Goal: Contribute content: Contribute content

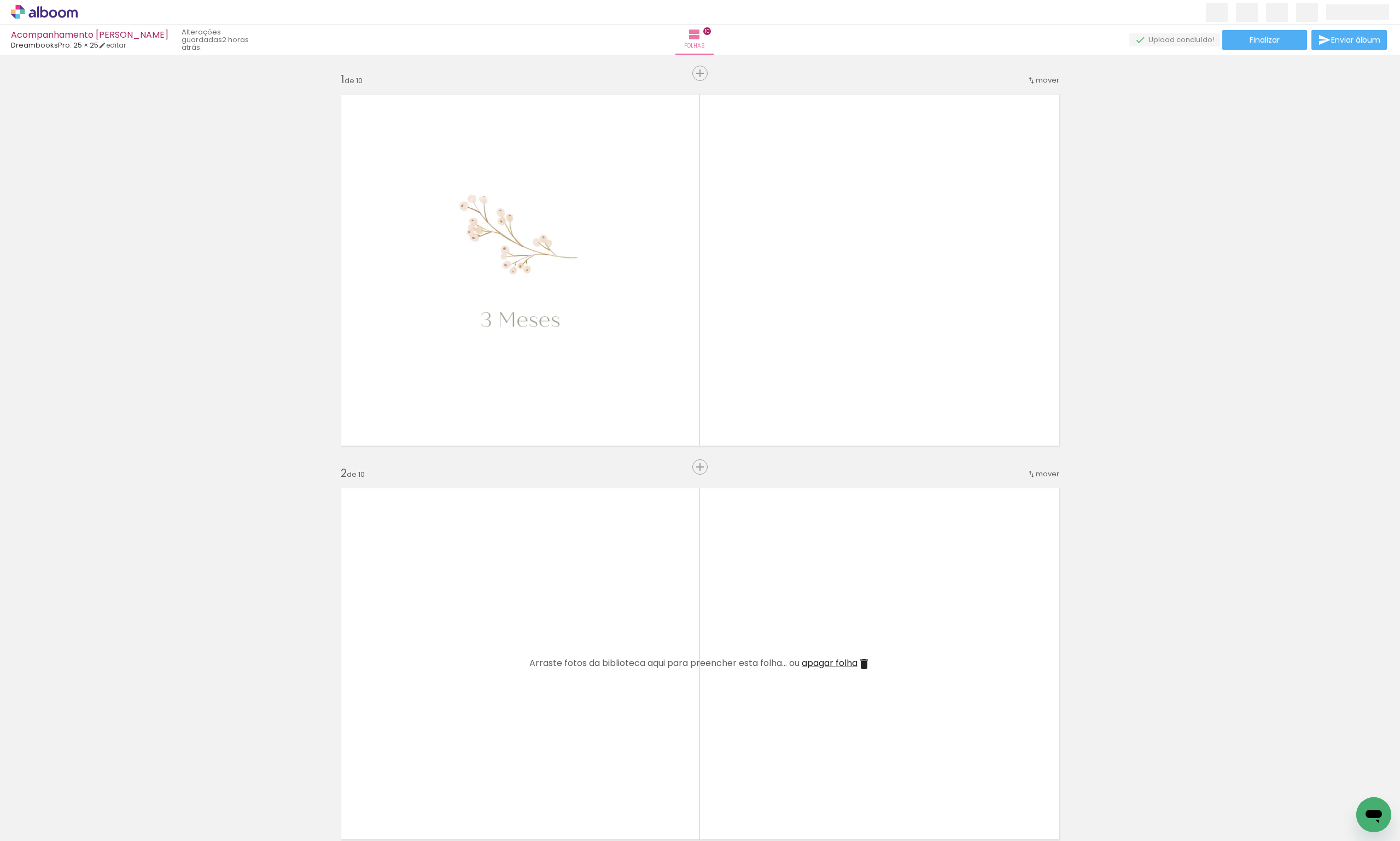
click at [45, 818] on paper-button "Adicionar Fotos" at bounding box center [34, 826] width 53 height 18
click at [0, 0] on input "file" at bounding box center [0, 0] width 0 height 0
click at [12, 826] on iron-icon at bounding box center [16, 826] width 13 height 13
click at [0, 0] on input "file" at bounding box center [0, 0] width 0 height 0
click at [337, 783] on iron-icon at bounding box center [331, 782] width 12 height 12
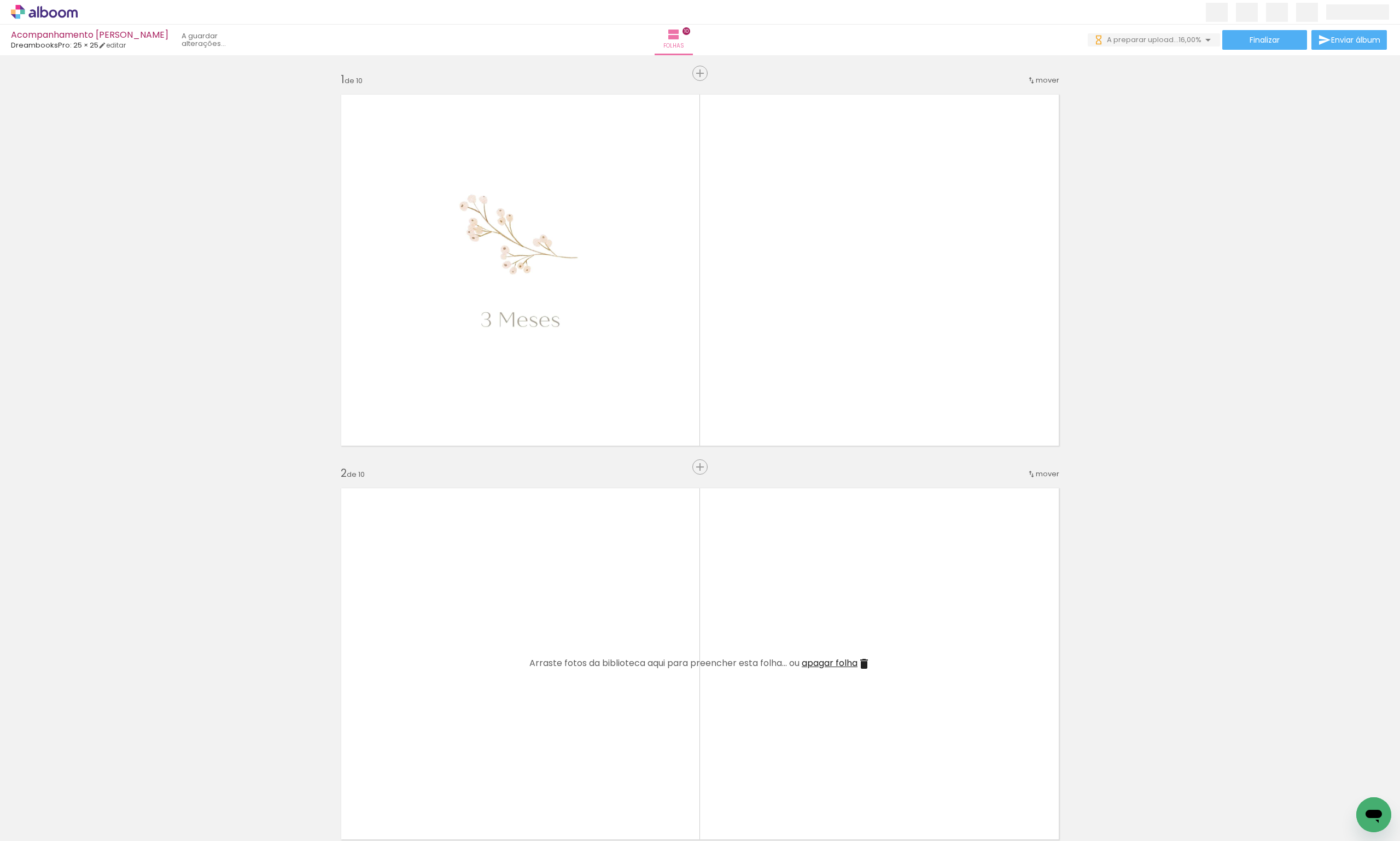
click at [337, 783] on iron-icon at bounding box center [331, 782] width 12 height 12
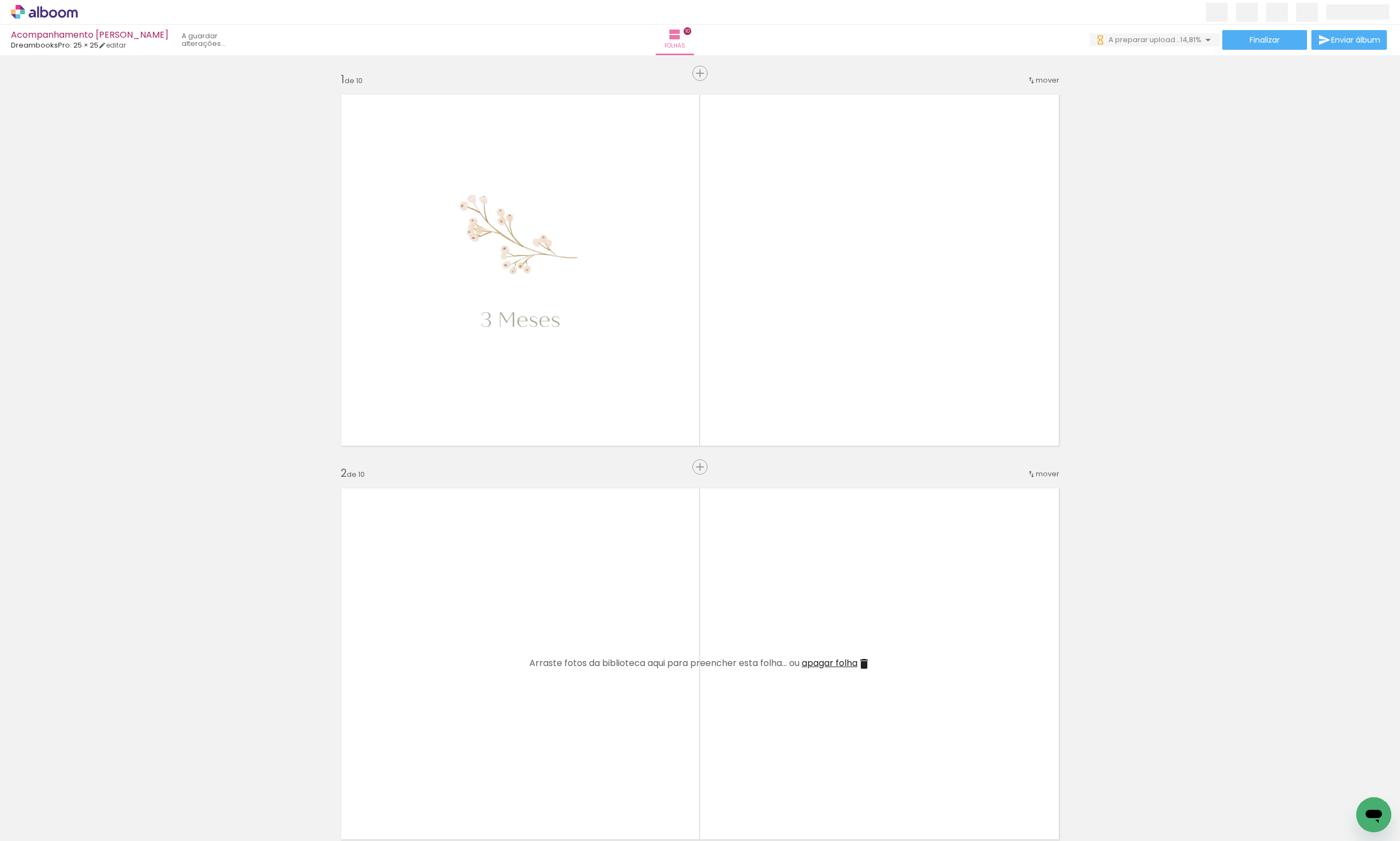
click at [337, 783] on iron-icon at bounding box center [331, 782] width 12 height 12
click at [335, 781] on iron-icon at bounding box center [331, 782] width 12 height 12
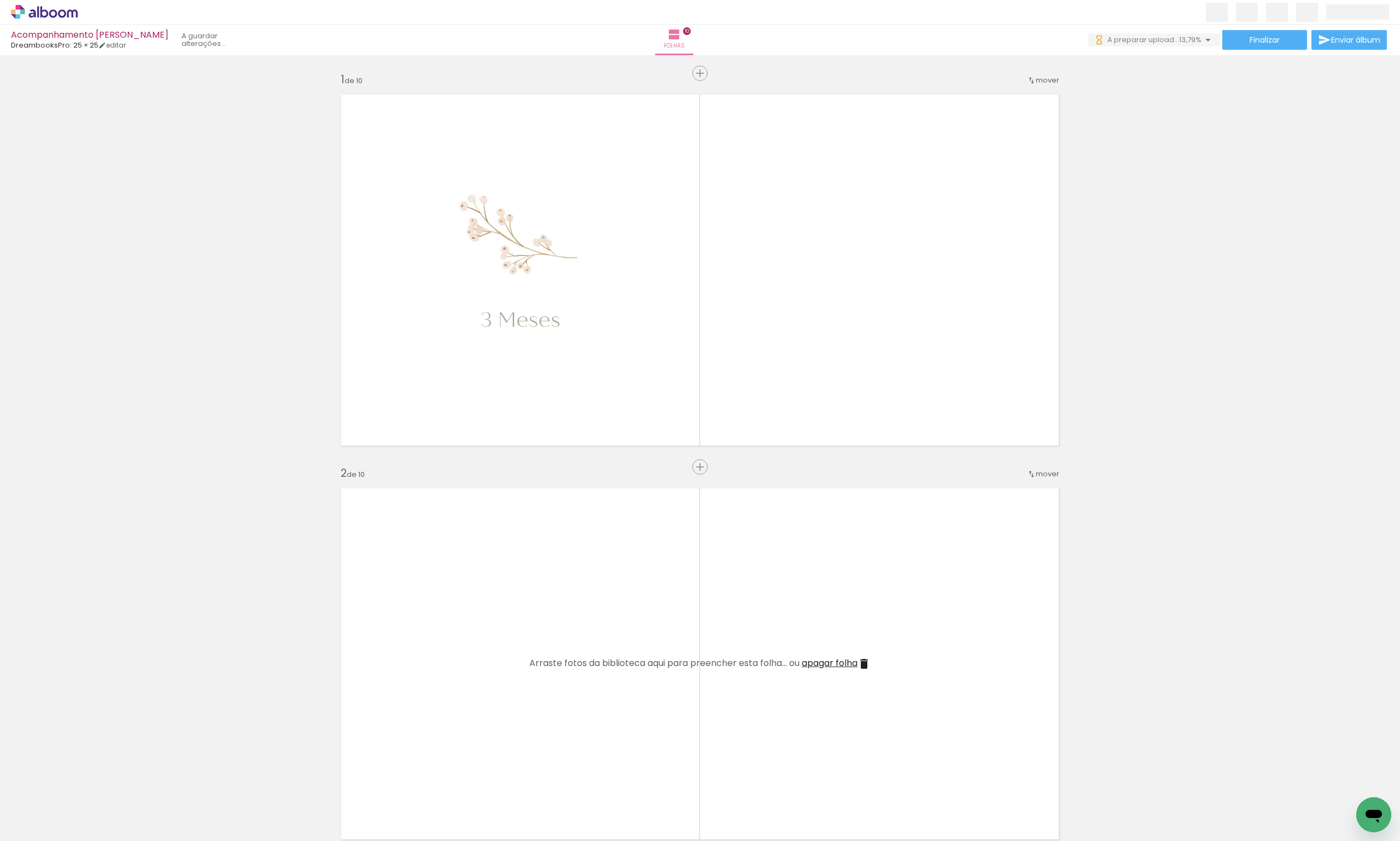
click at [335, 781] on iron-icon at bounding box center [331, 782] width 12 height 12
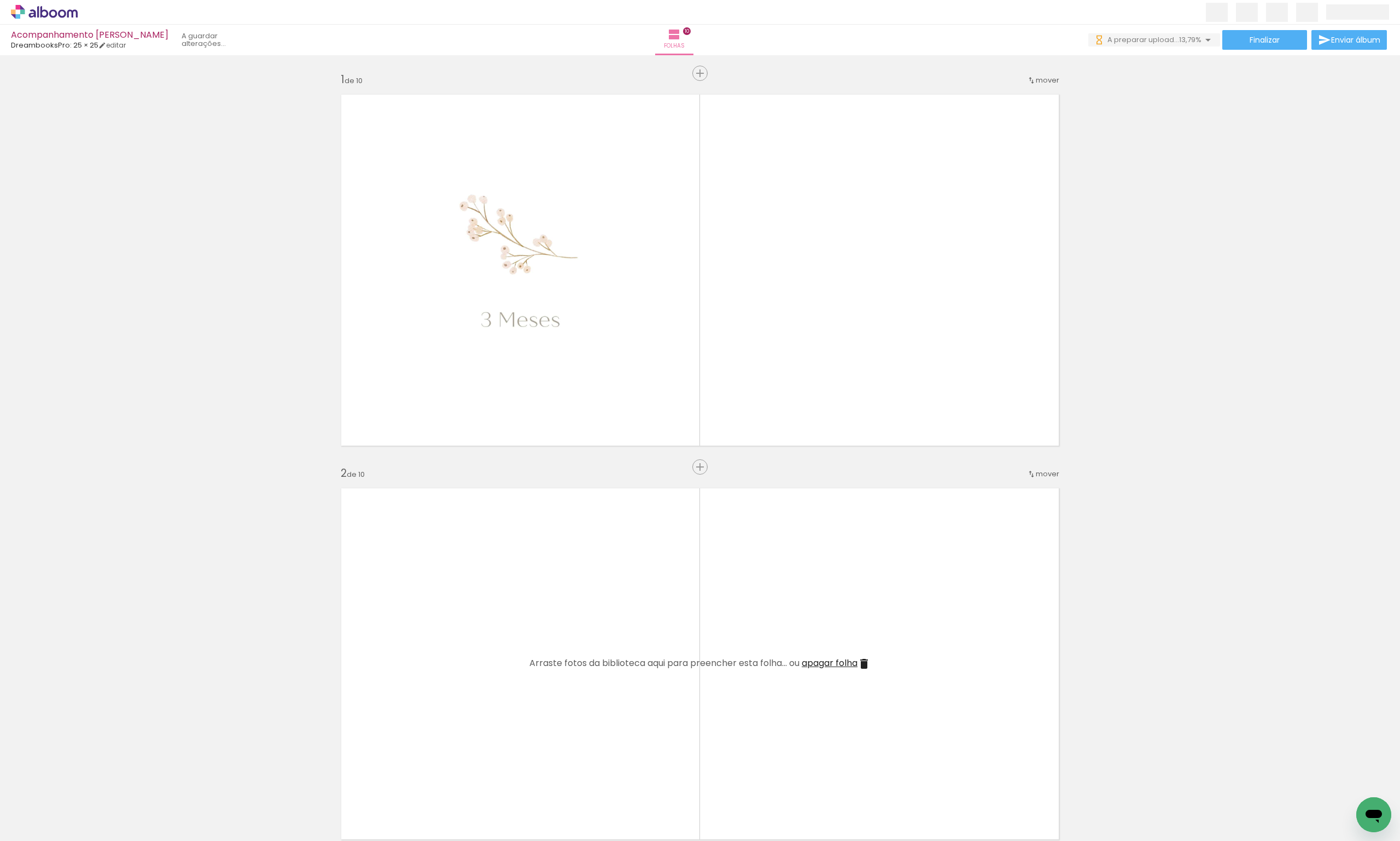
click at [335, 781] on iron-icon at bounding box center [331, 782] width 12 height 12
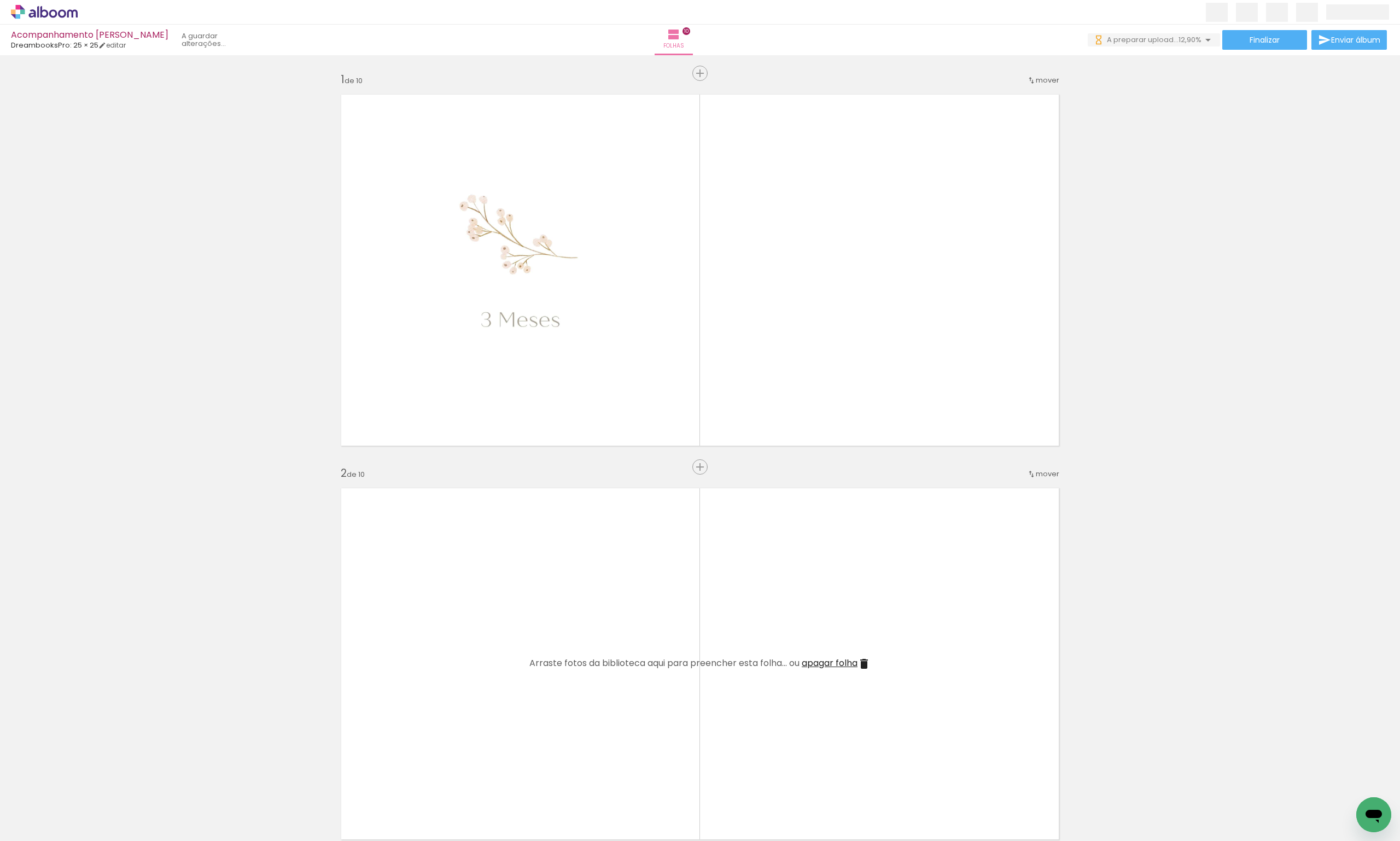
click at [335, 781] on iron-icon at bounding box center [331, 782] width 12 height 12
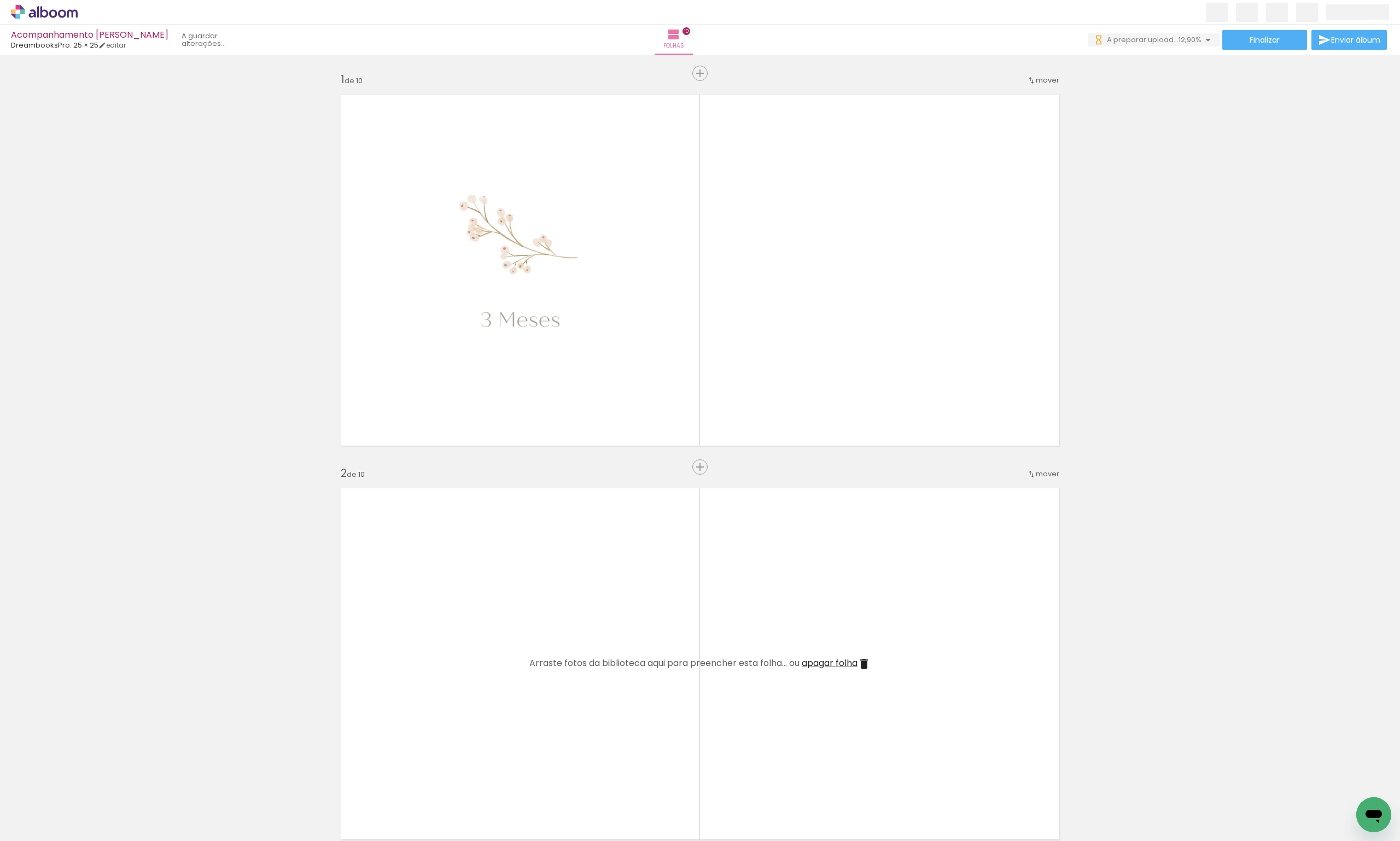
click at [335, 781] on iron-icon at bounding box center [331, 782] width 12 height 12
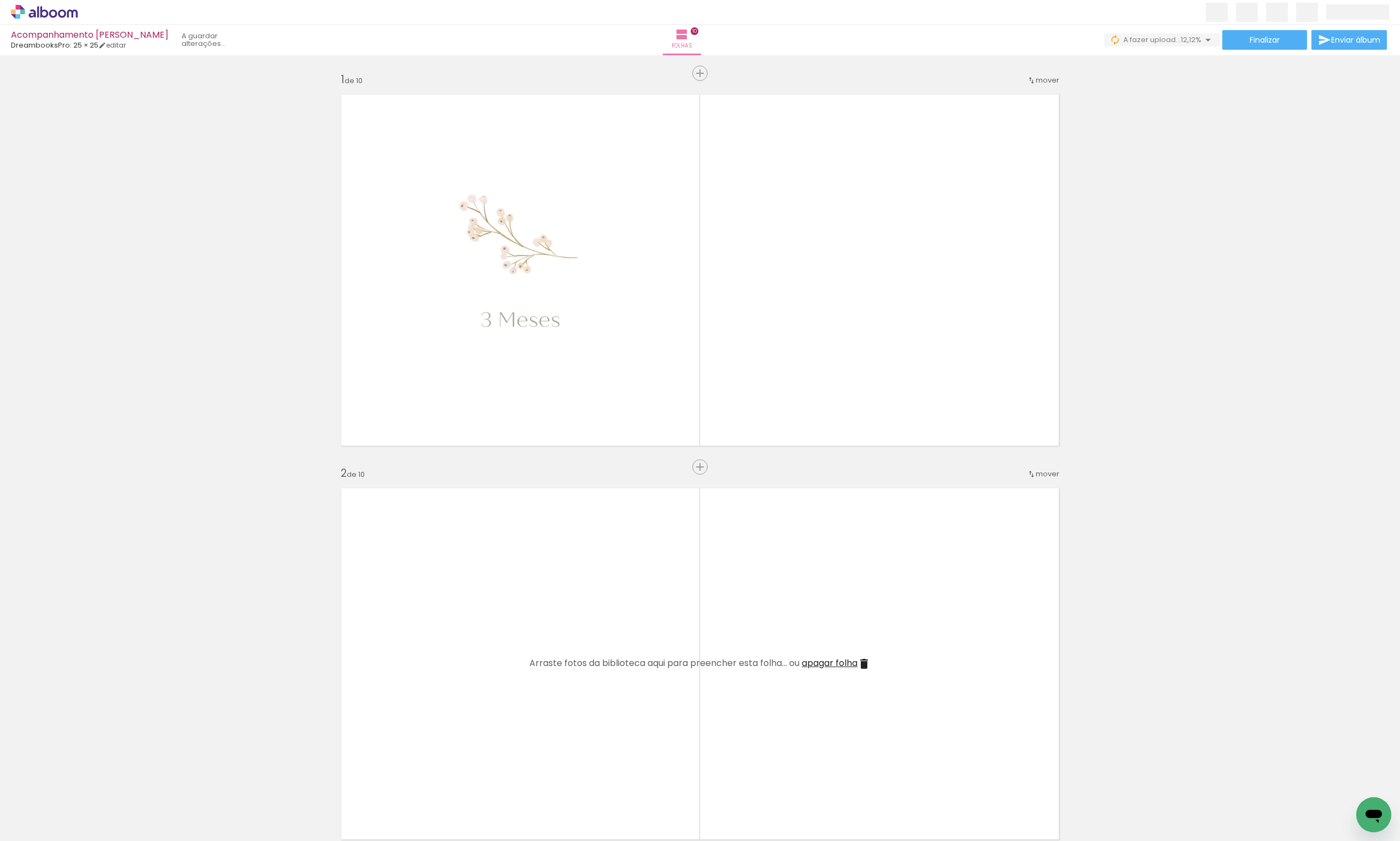
click at [335, 781] on iron-icon at bounding box center [331, 782] width 12 height 12
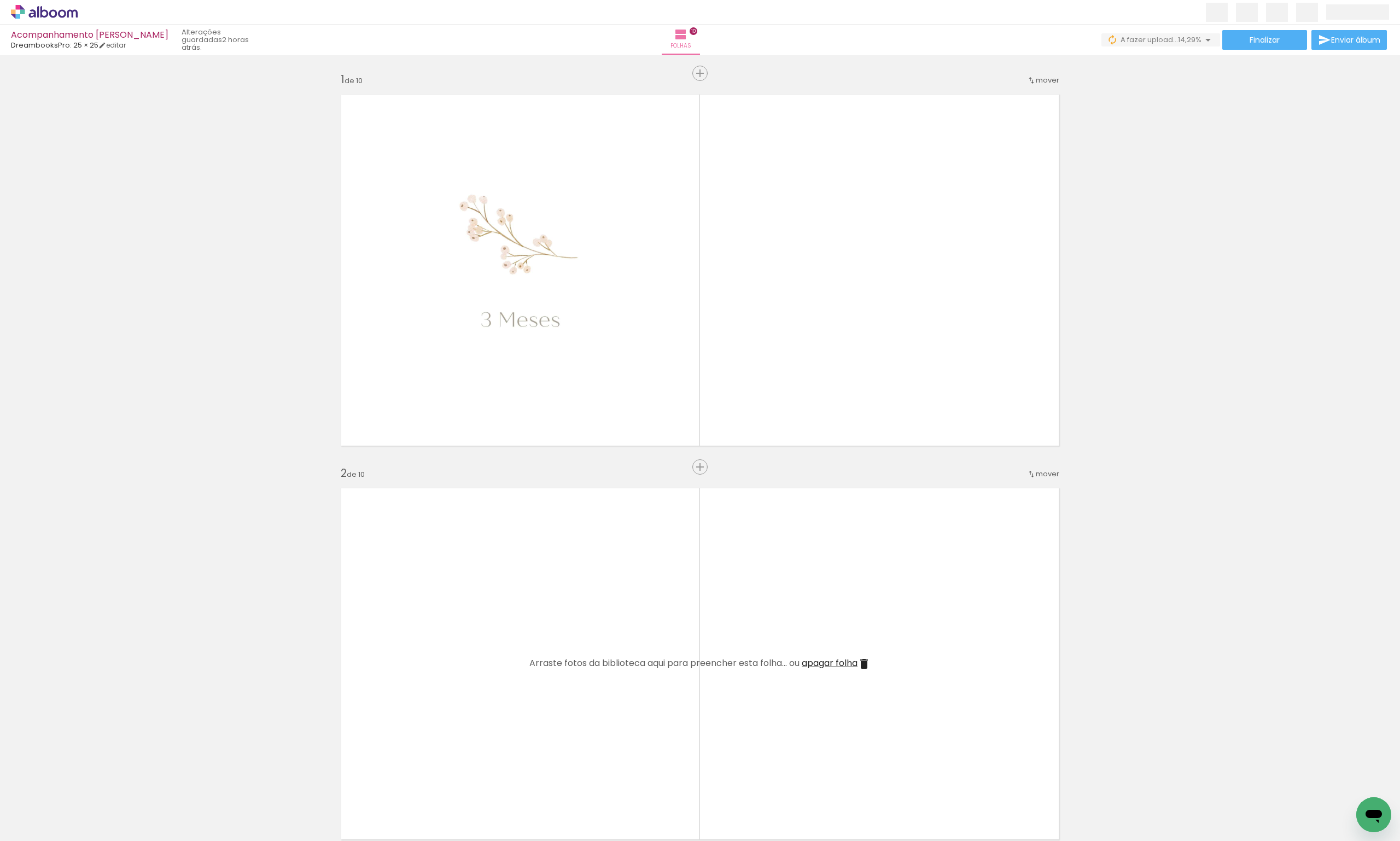
click at [335, 781] on iron-icon at bounding box center [331, 782] width 12 height 12
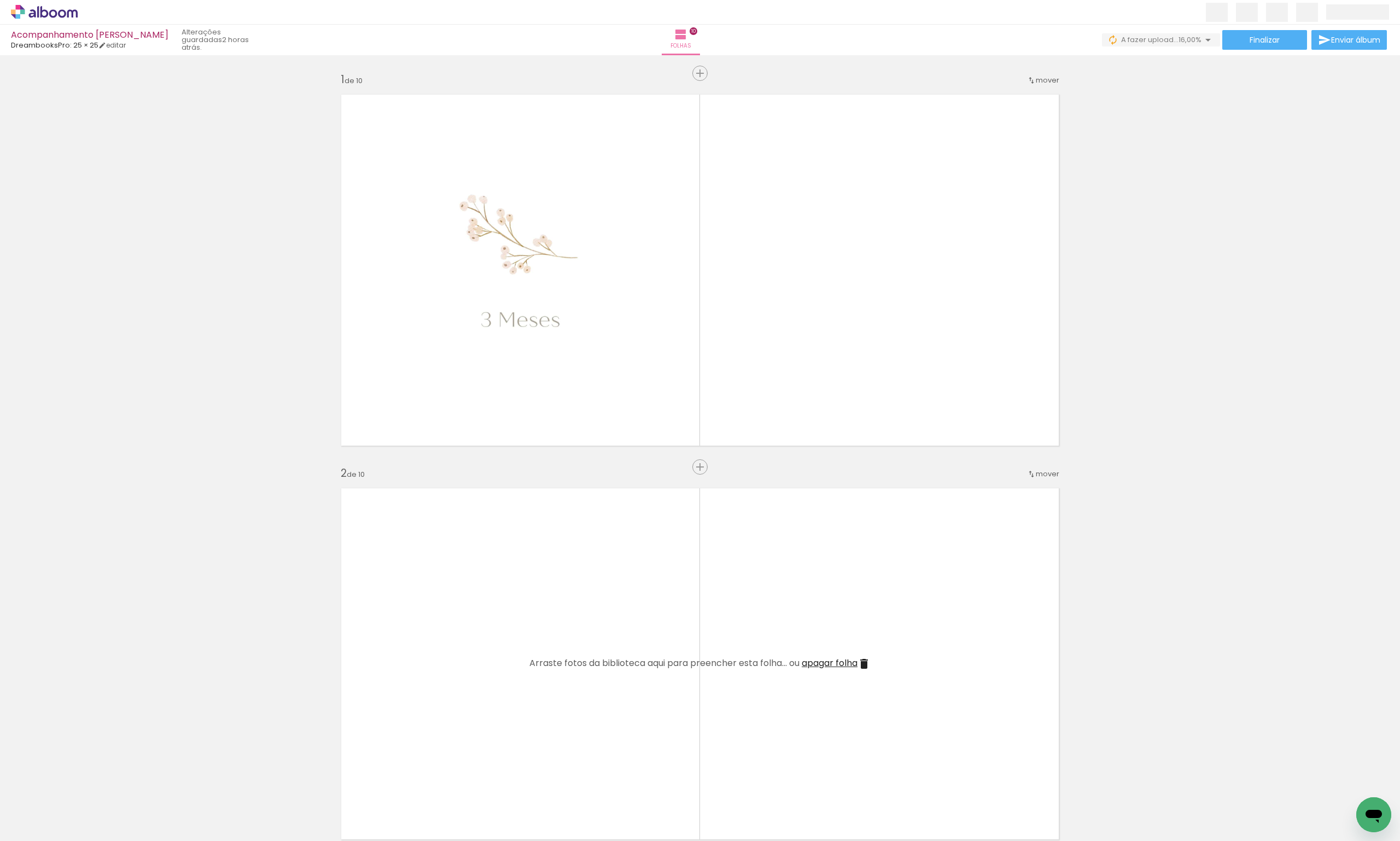
click at [335, 781] on iron-icon at bounding box center [331, 782] width 12 height 12
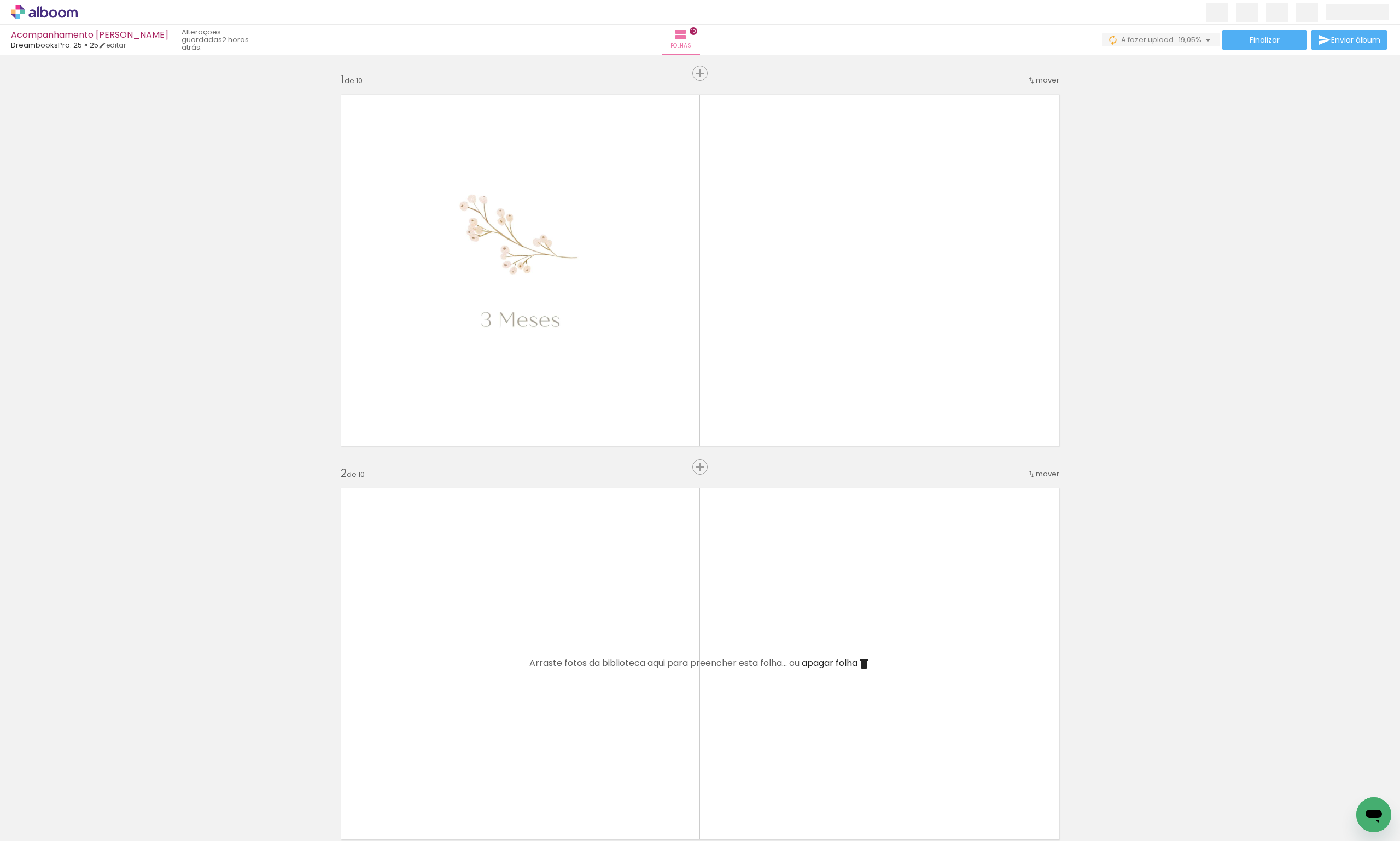
click at [335, 781] on iron-icon at bounding box center [331, 782] width 12 height 12
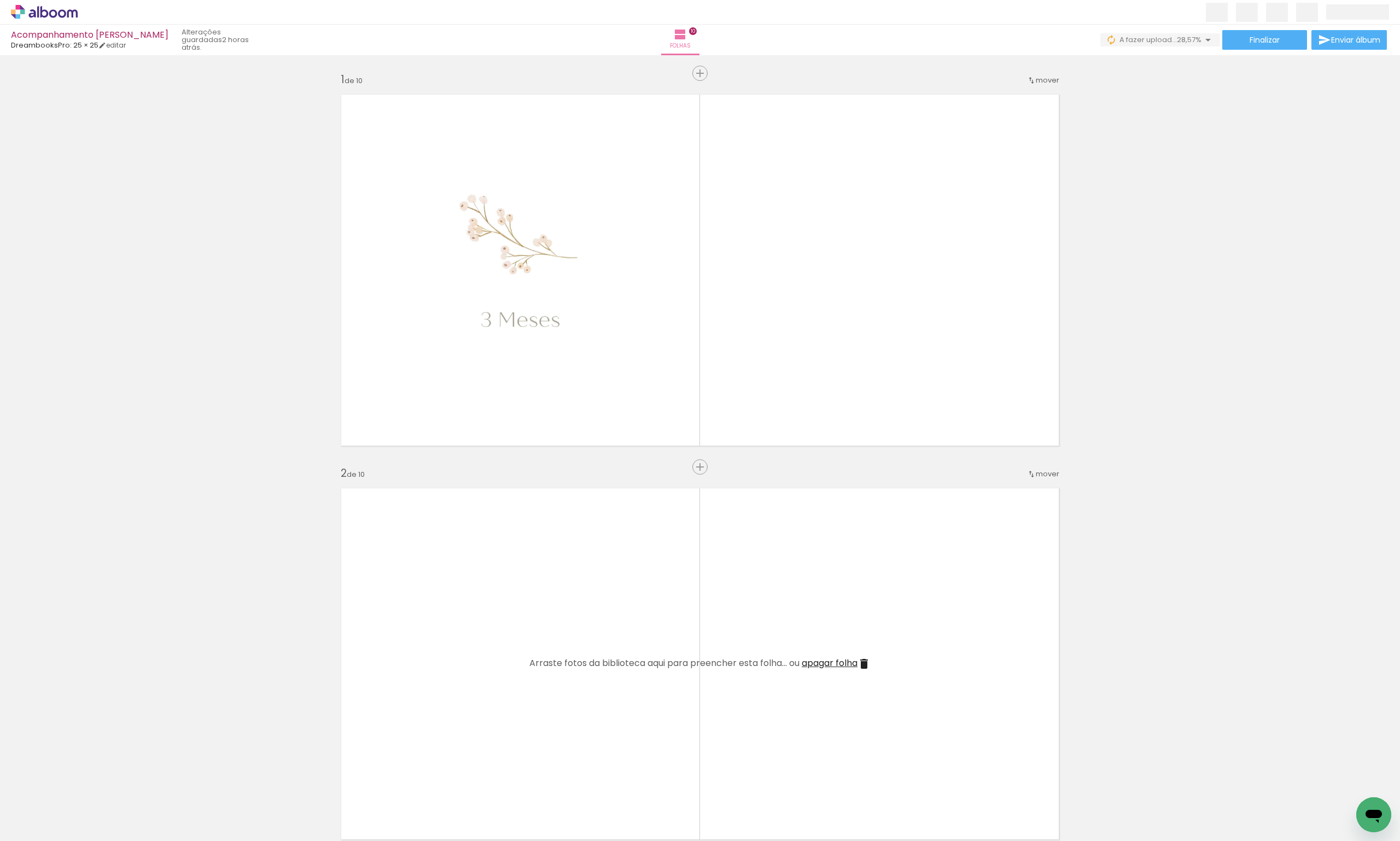
click at [335, 781] on iron-icon at bounding box center [331, 782] width 12 height 12
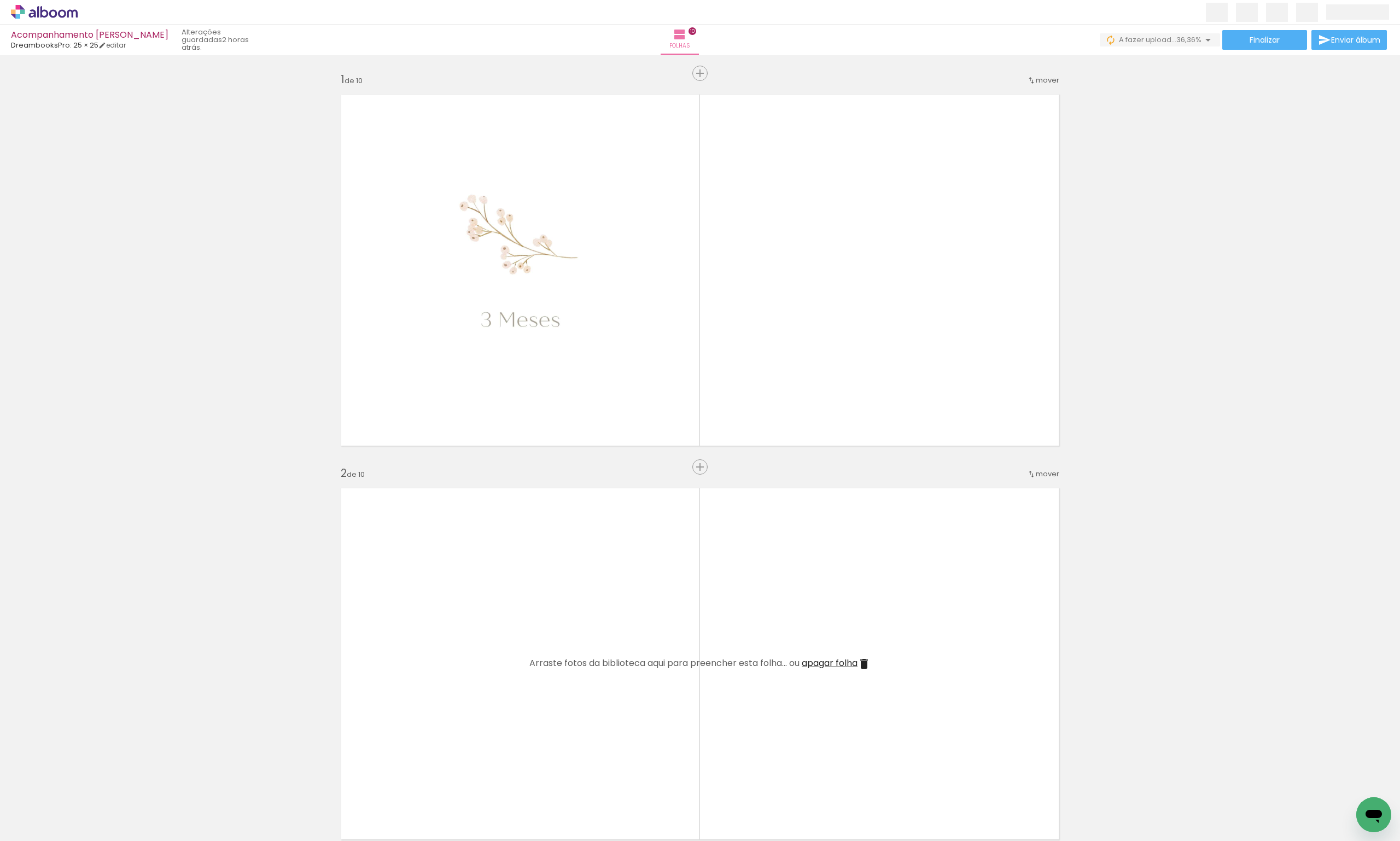
click at [335, 781] on iron-icon at bounding box center [331, 782] width 12 height 12
click at [46, 827] on span "Adicionar Fotos" at bounding box center [39, 826] width 33 height 12
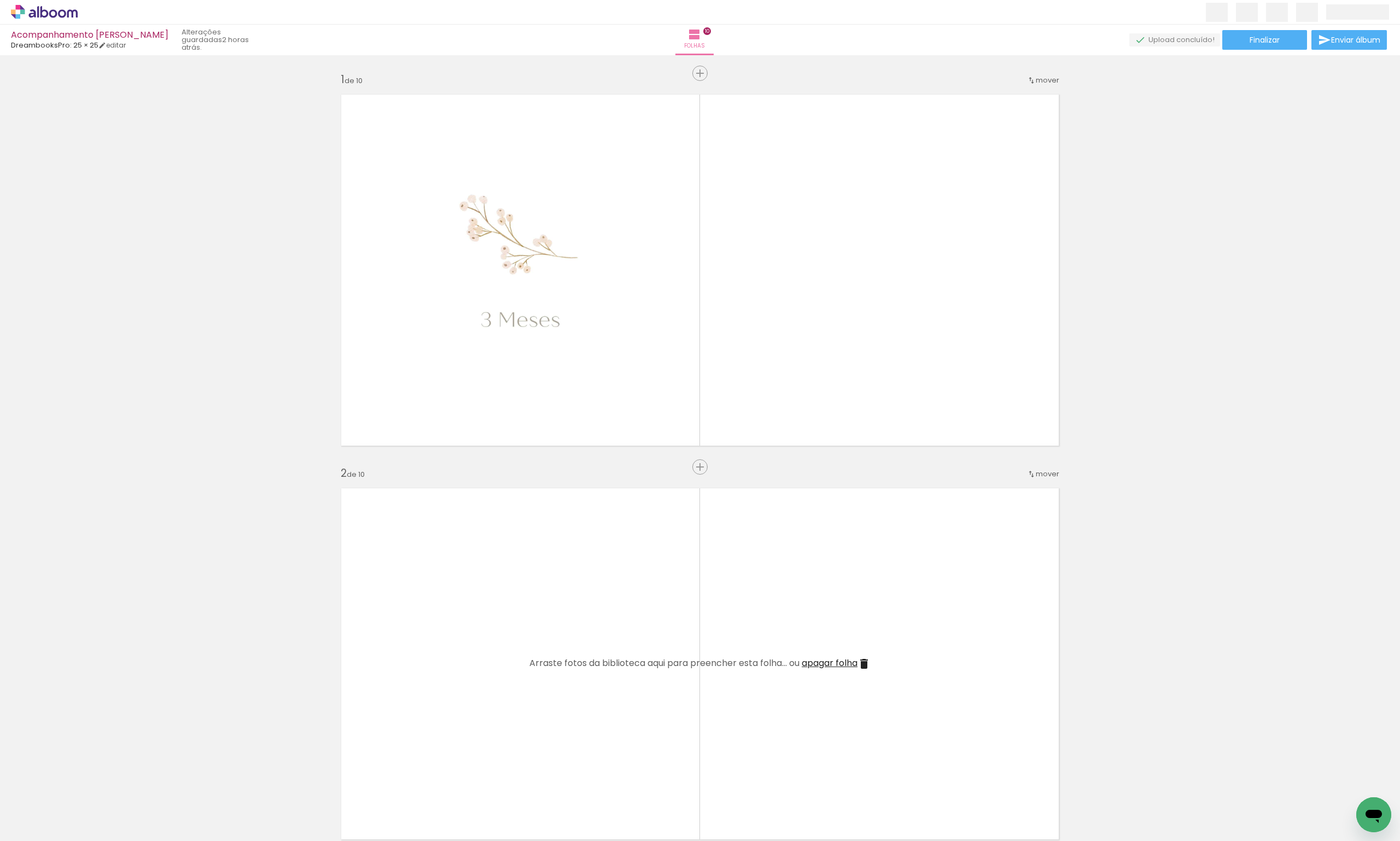
click at [0, 0] on input "file" at bounding box center [0, 0] width 0 height 0
